Goal: Transaction & Acquisition: Purchase product/service

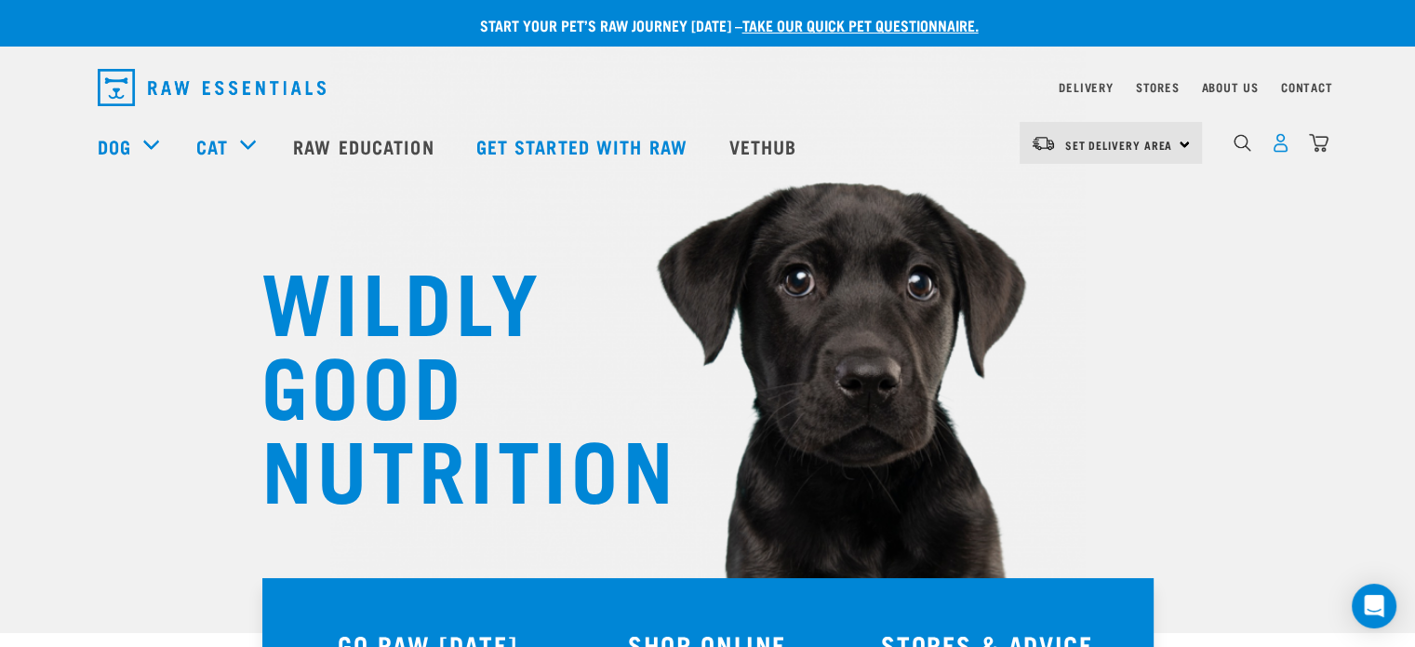
click at [1282, 151] on img "dropdown navigation" at bounding box center [1281, 143] width 20 height 20
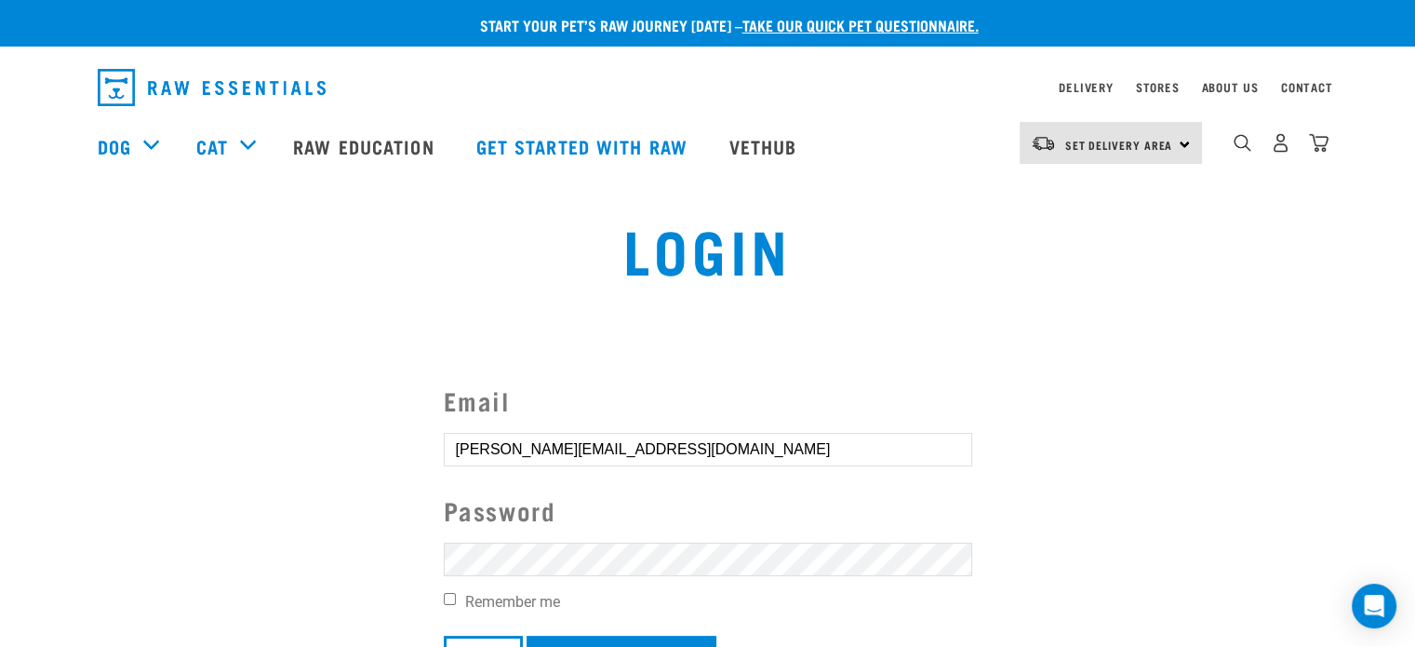
click at [444, 635] on input "Login" at bounding box center [483, 657] width 79 height 45
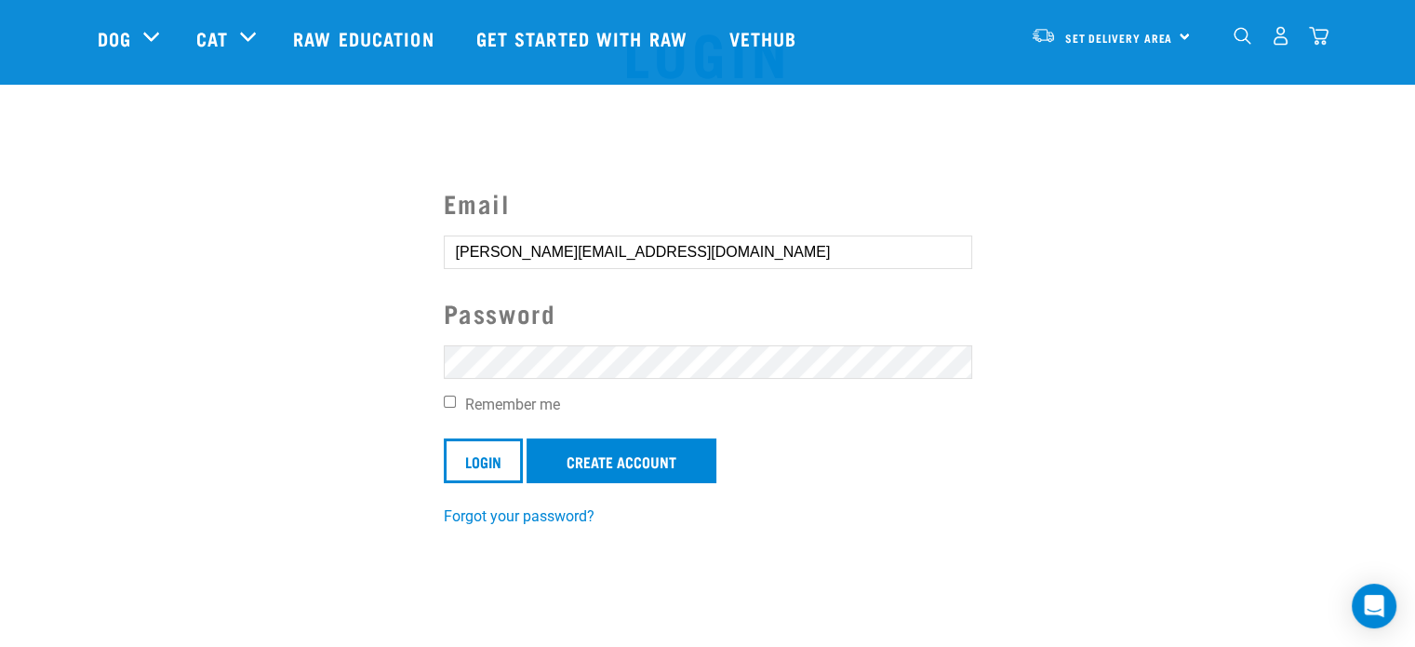
scroll to position [153, 0]
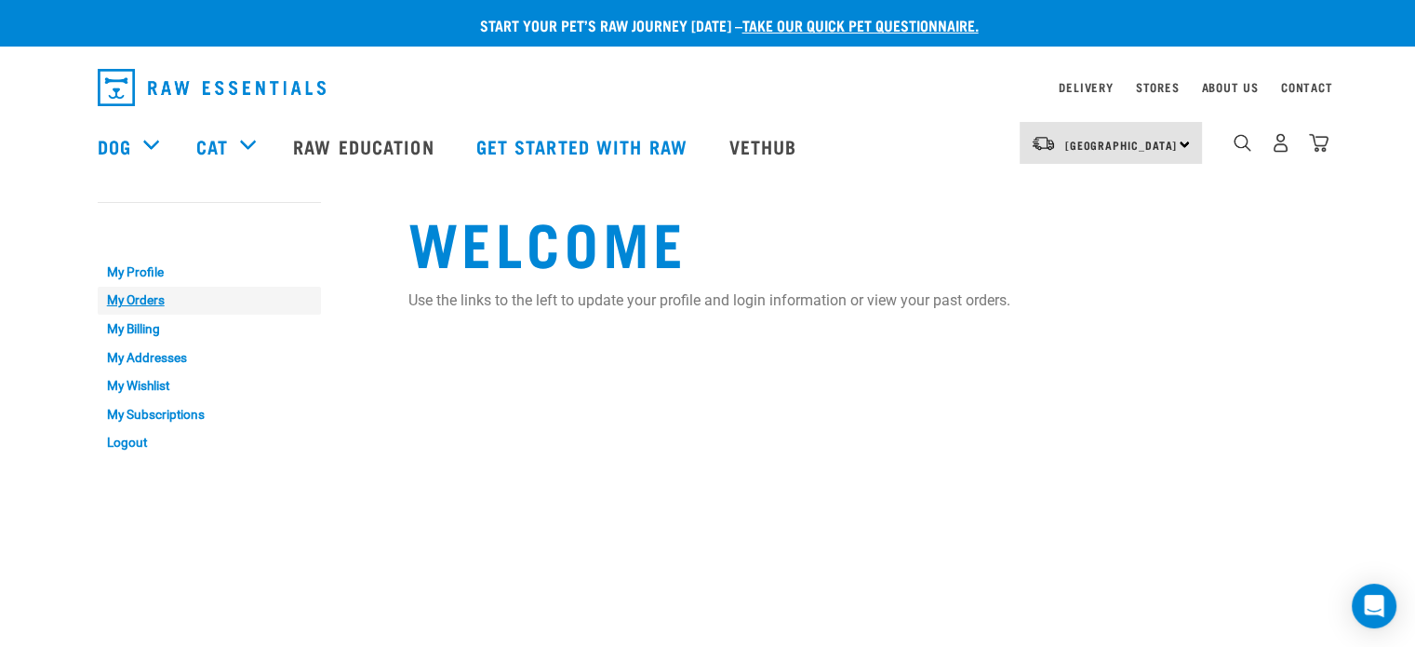
click at [143, 299] on link "My Orders" at bounding box center [209, 301] width 223 height 29
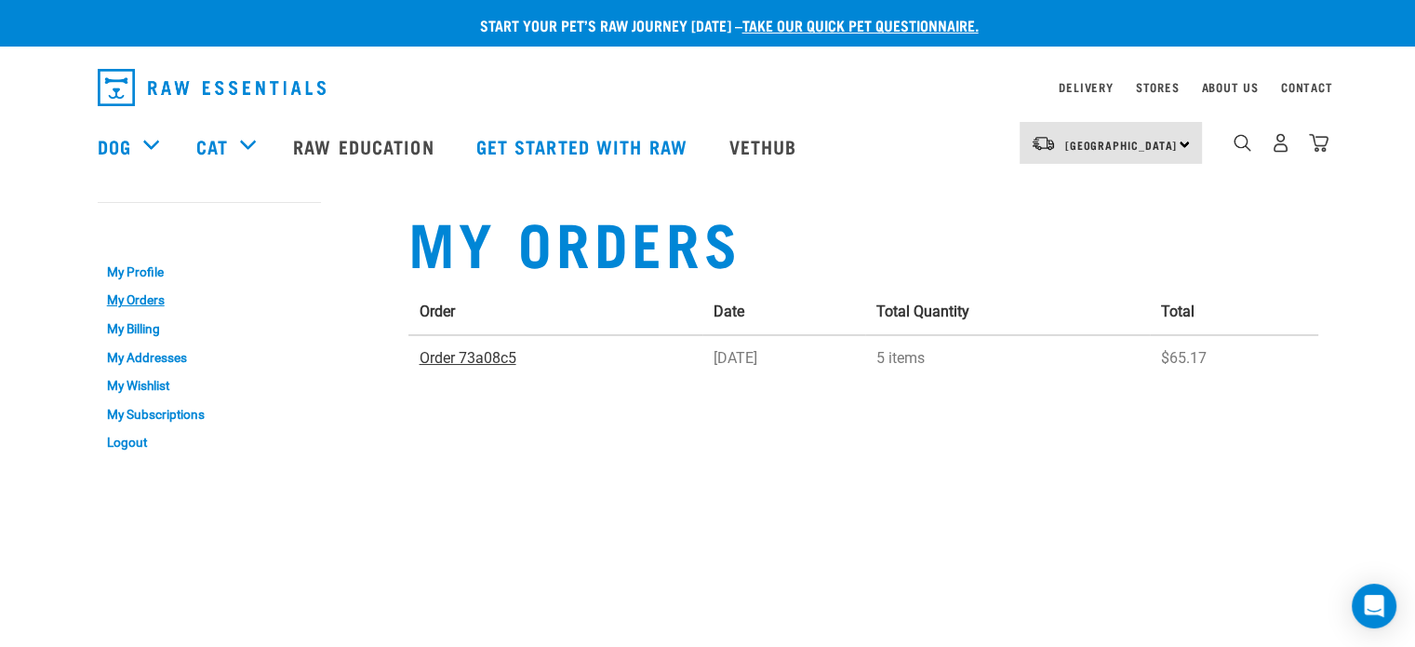
click at [451, 358] on link "Order 73a08c5" at bounding box center [468, 358] width 97 height 18
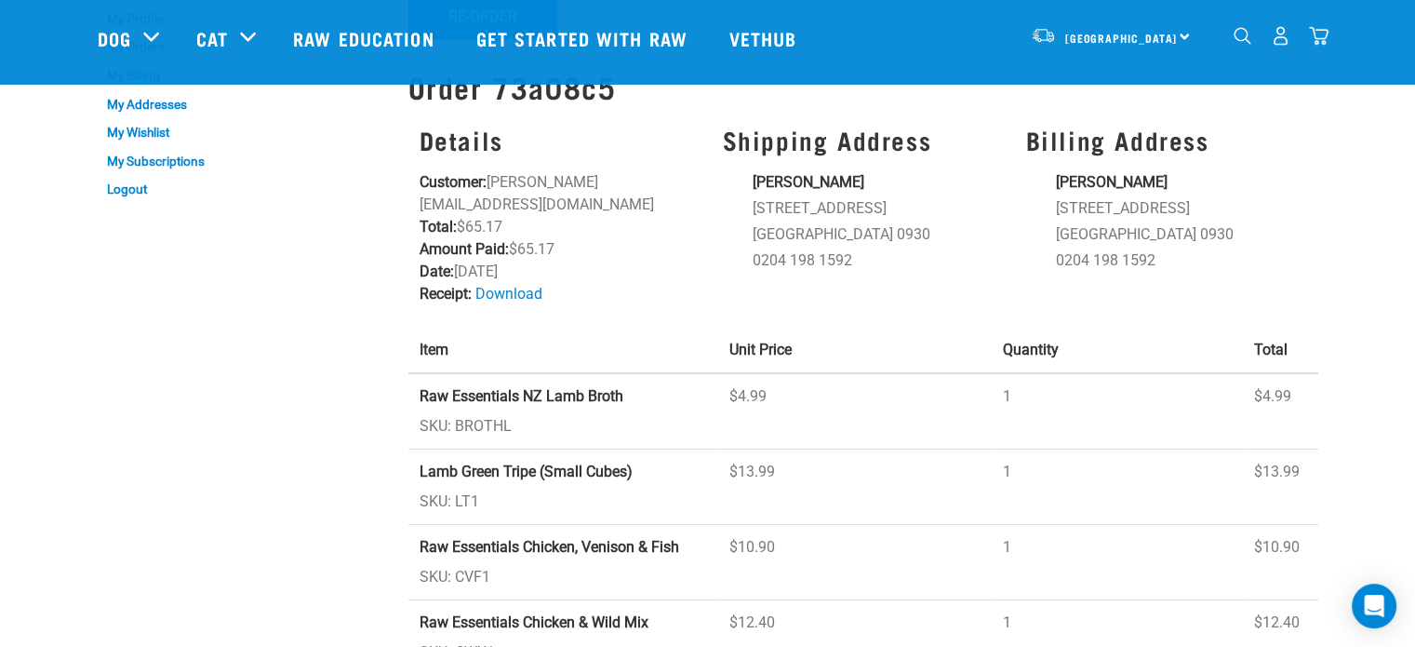
scroll to position [186, 0]
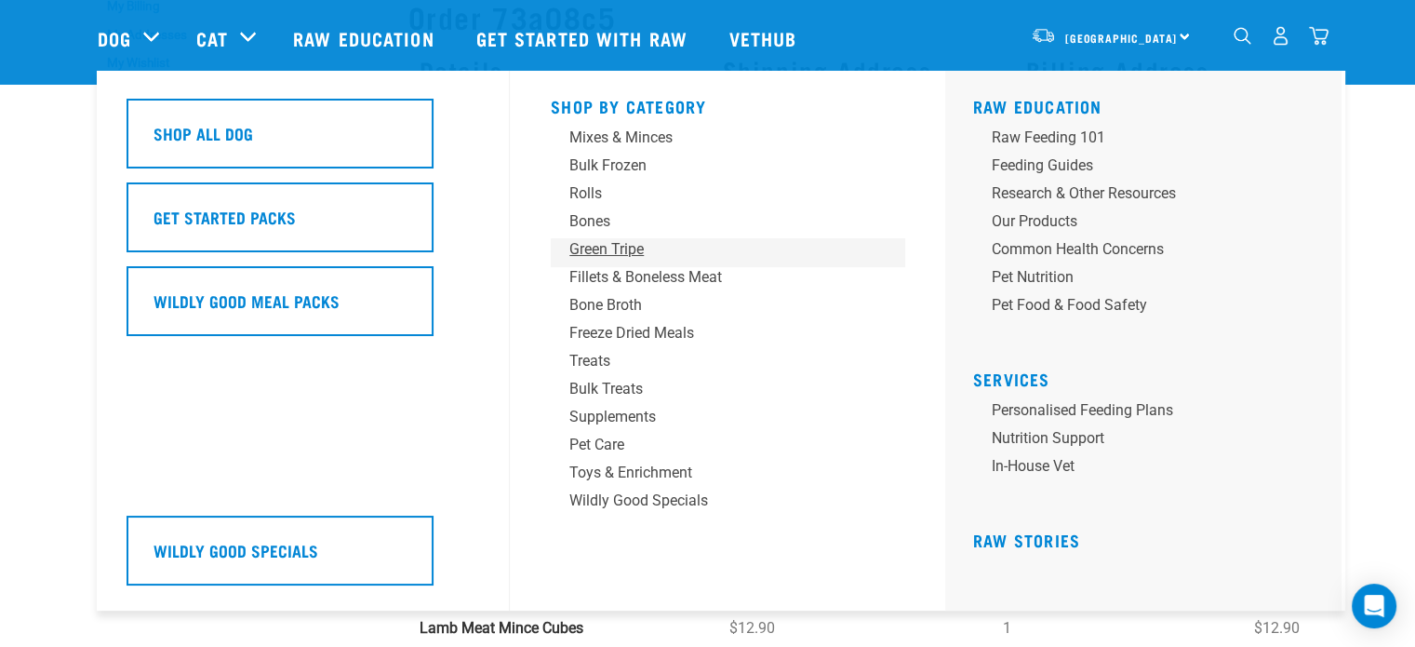
click at [598, 249] on div "Green Tripe" at bounding box center [714, 249] width 290 height 22
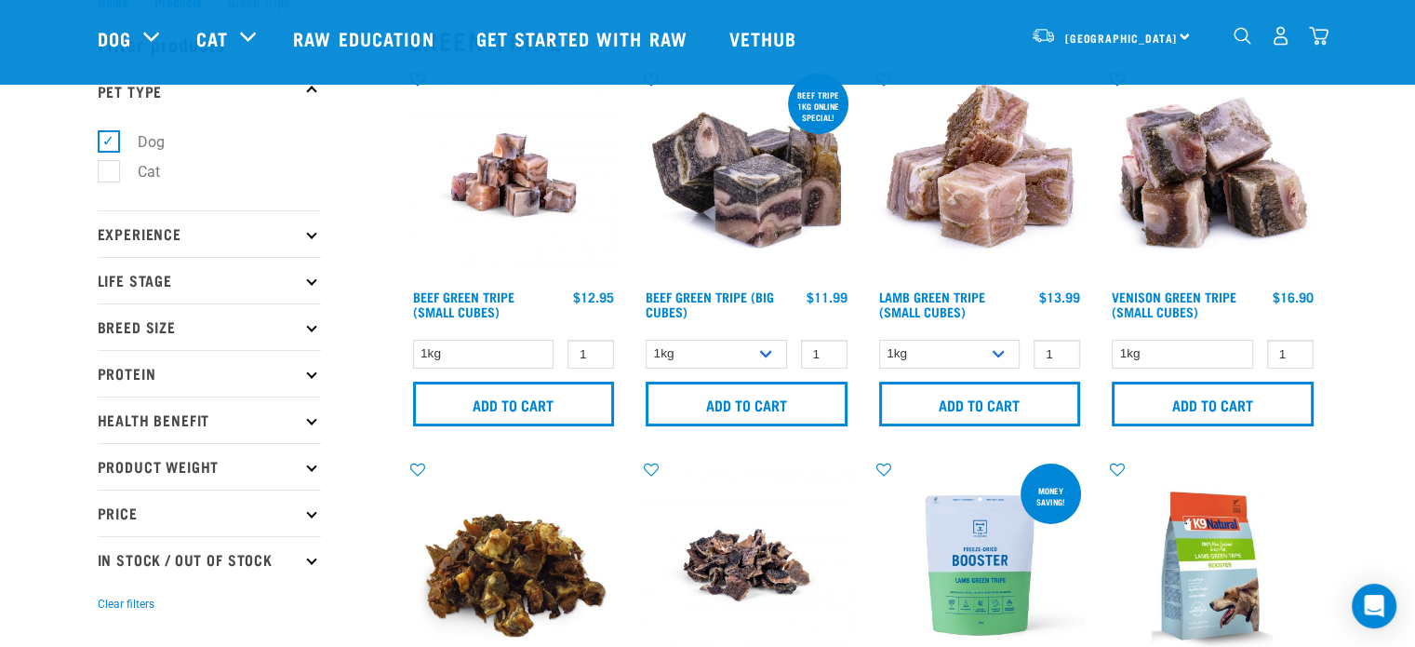
scroll to position [93, 0]
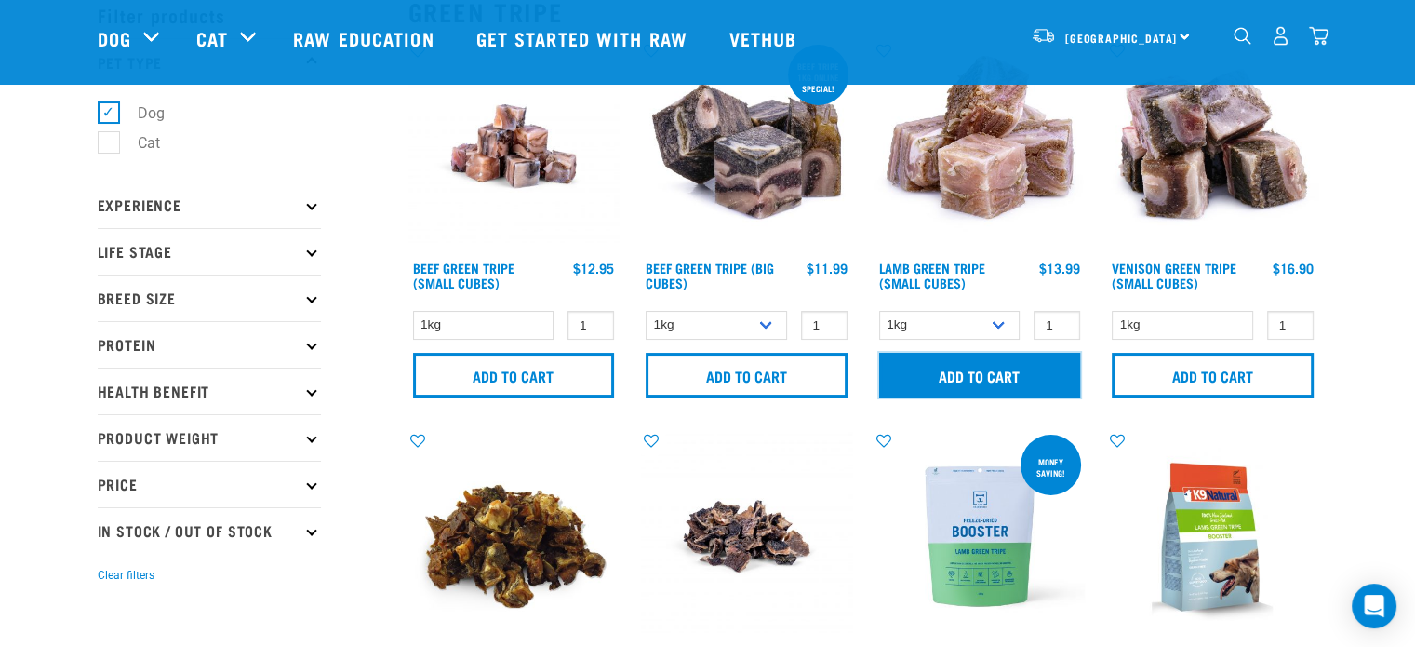
click at [959, 370] on input "Add to cart" at bounding box center [980, 375] width 202 height 45
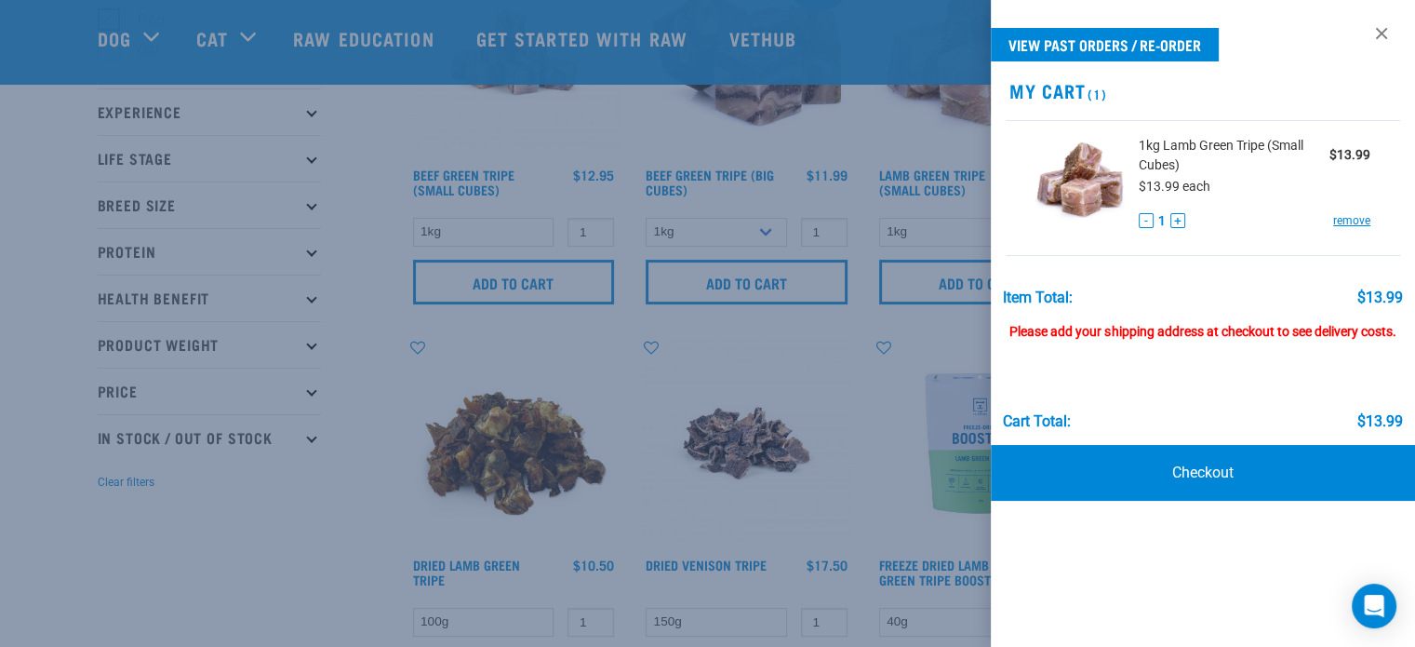
click at [193, 520] on div at bounding box center [707, 323] width 1415 height 647
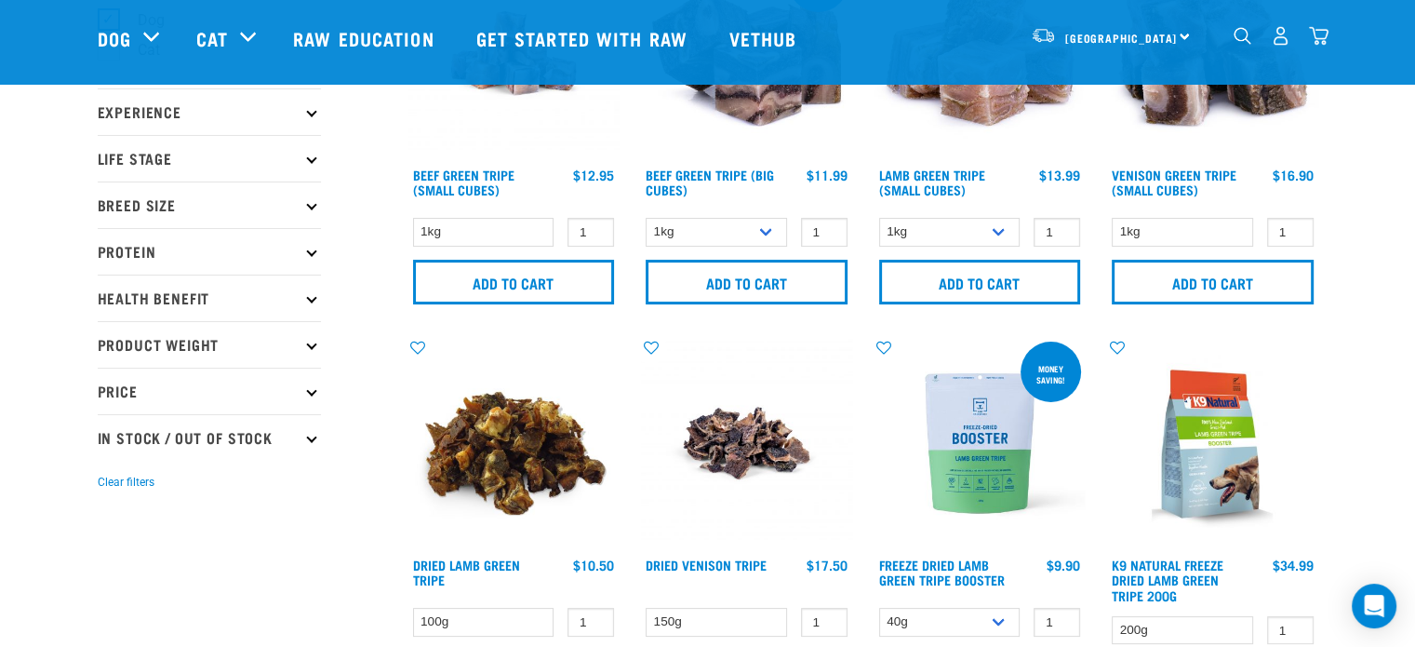
scroll to position [0, 0]
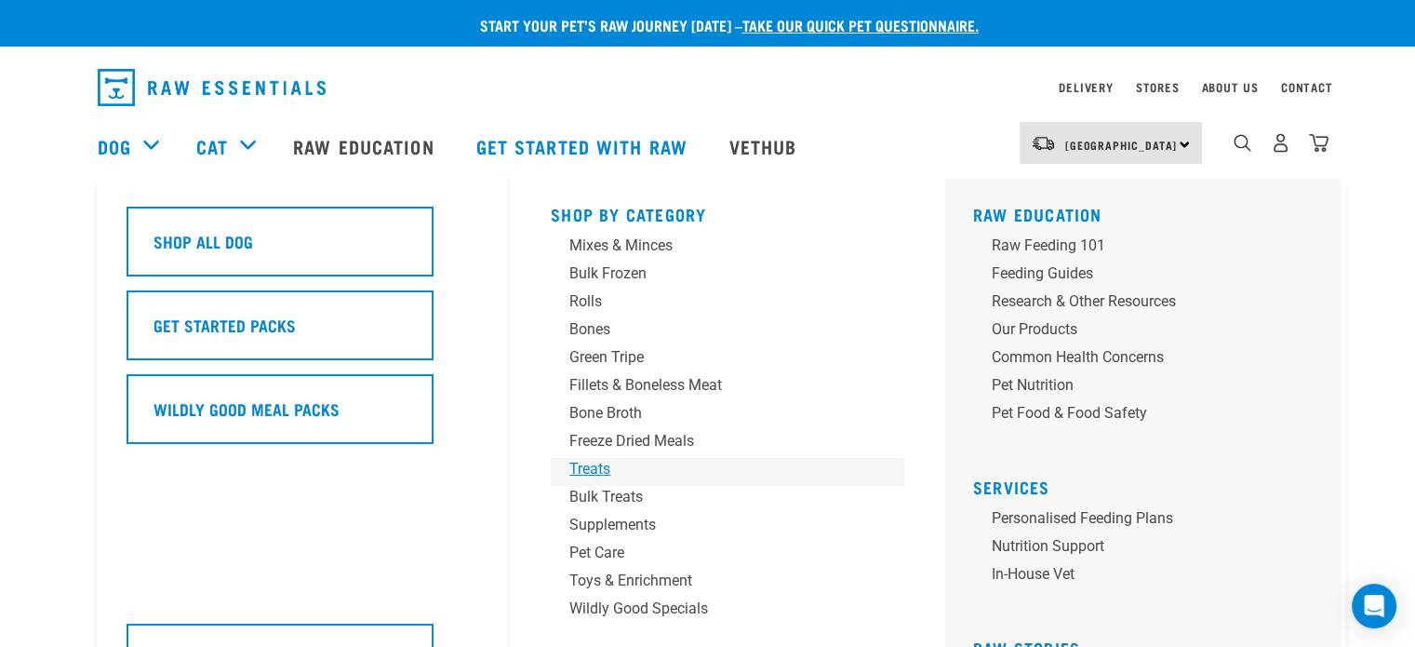
click at [598, 470] on div "Treats" at bounding box center [714, 469] width 290 height 22
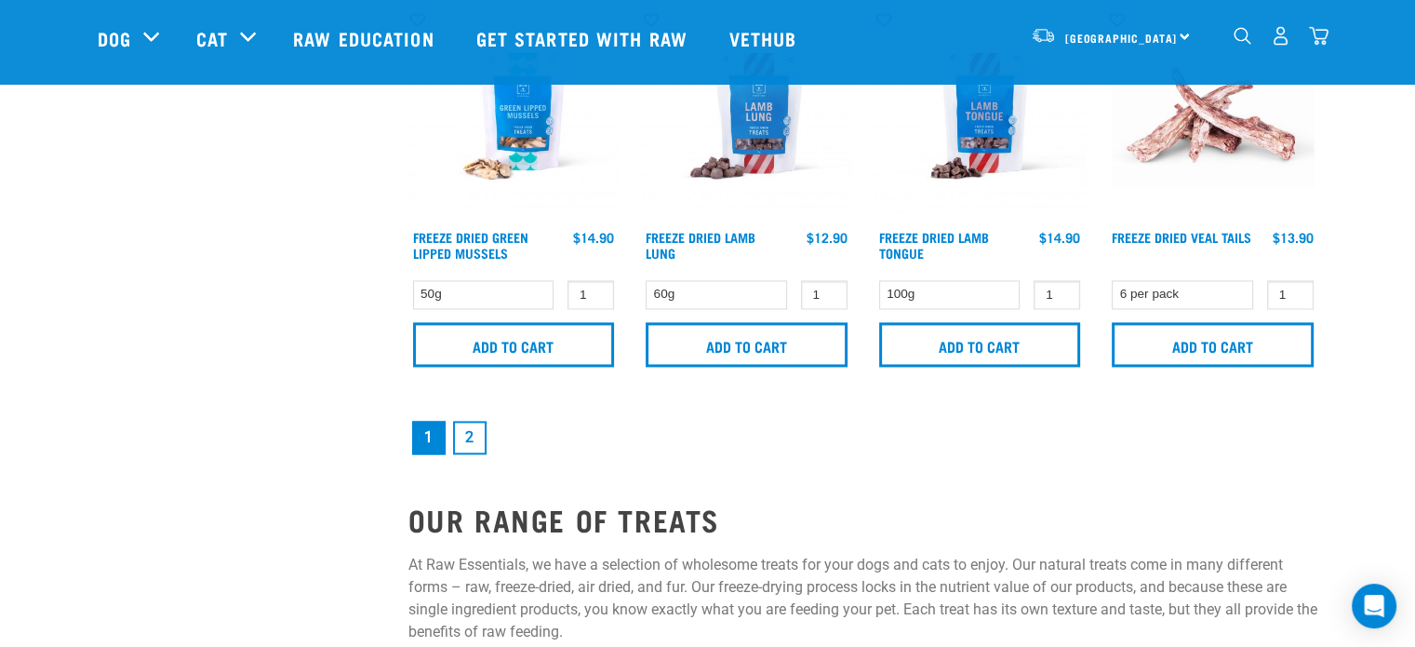
scroll to position [2884, 0]
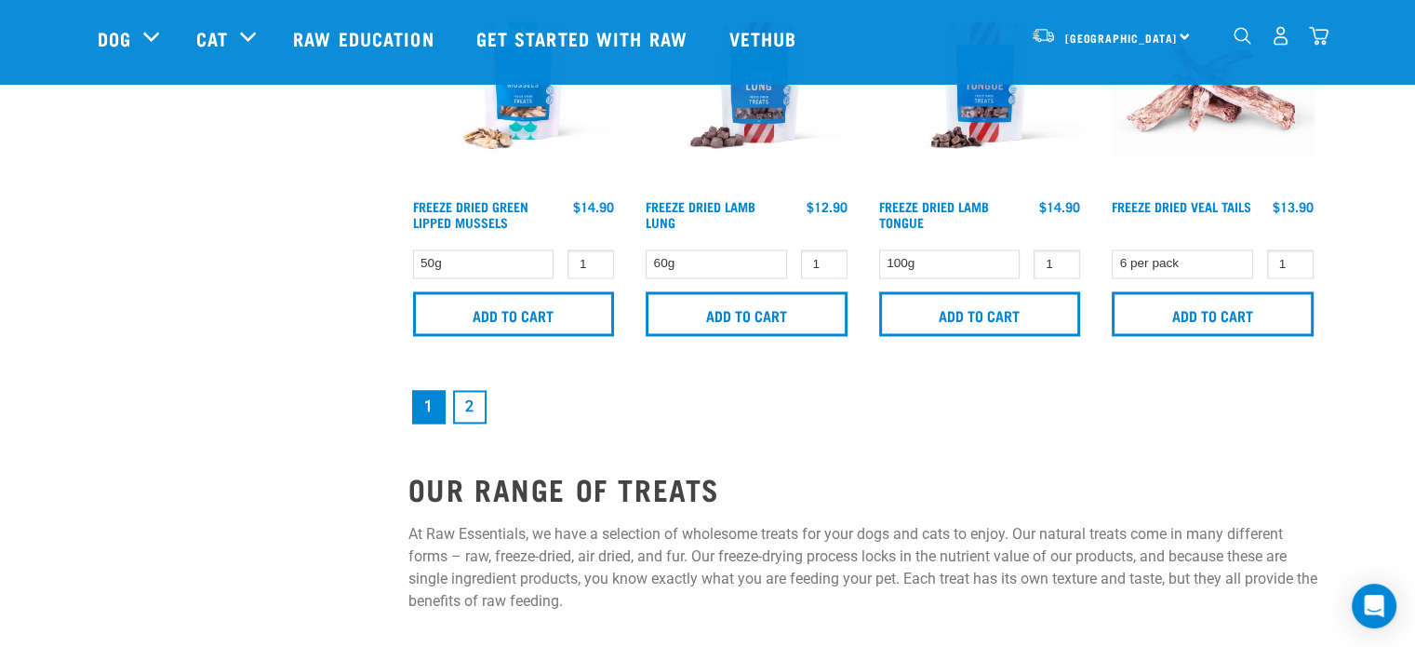
click at [468, 412] on link "2" at bounding box center [469, 406] width 33 height 33
click at [468, 408] on link "2" at bounding box center [469, 406] width 33 height 33
